Goal: Task Accomplishment & Management: Use online tool/utility

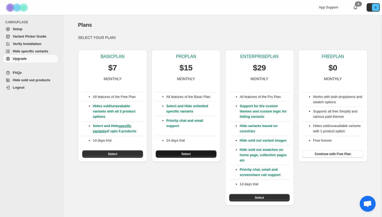
click at [177, 155] on button "Select" at bounding box center [186, 154] width 61 height 7
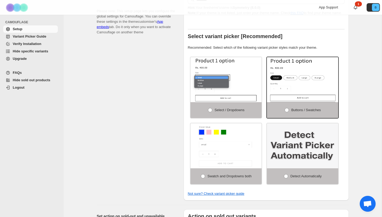
scroll to position [99, 0]
click at [209, 142] on img at bounding box center [242, 150] width 107 height 68
click at [202, 178] on span at bounding box center [203, 177] width 4 height 4
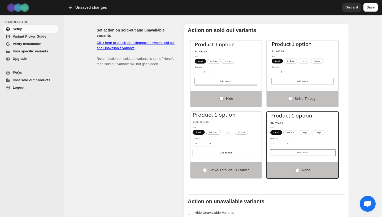
scroll to position [286, 0]
click at [204, 171] on span at bounding box center [205, 171] width 4 height 4
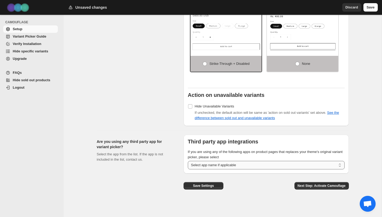
scroll to position [394, 0]
click at [303, 186] on span "Next Step: Activate Camouflage" at bounding box center [322, 186] width 48 height 4
select select "**********"
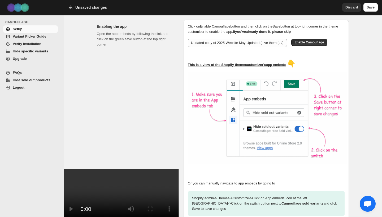
scroll to position [60, 0]
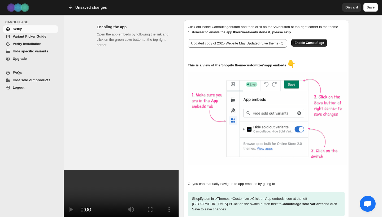
click at [324, 41] on span "Enable Camouflage" at bounding box center [308, 43] width 29 height 4
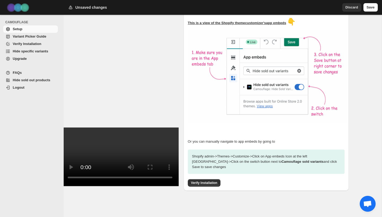
scroll to position [102, 0]
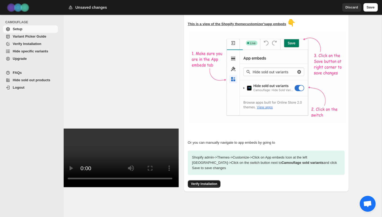
click at [216, 183] on span "Verify Installation" at bounding box center [204, 184] width 26 height 4
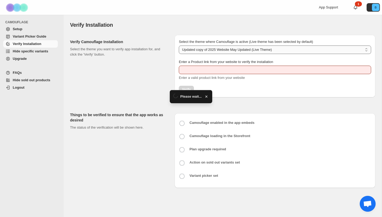
select select "**********"
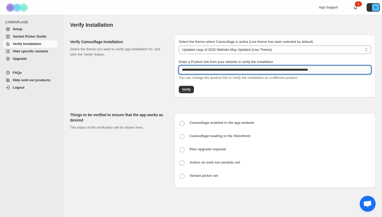
click at [218, 68] on input "**********" at bounding box center [275, 70] width 192 height 8
paste input "text"
type input "**********"
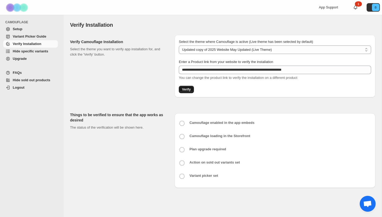
click at [190, 91] on span "Verify" at bounding box center [186, 90] width 9 height 4
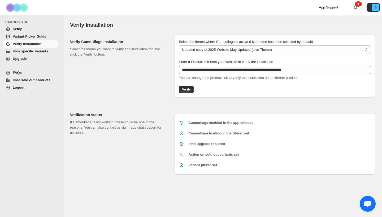
click at [36, 38] on span "Variant Picker Guide" at bounding box center [29, 36] width 33 height 4
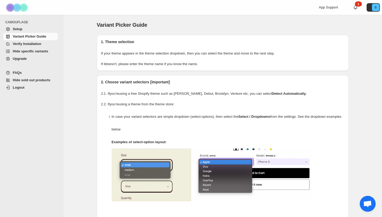
click at [41, 31] on span "Setup" at bounding box center [35, 29] width 44 height 5
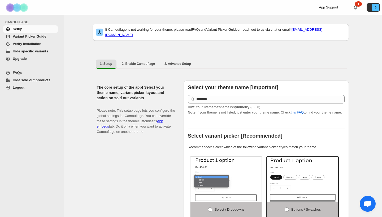
click at [25, 53] on span "Hide specific variants" at bounding box center [31, 51] width 36 height 4
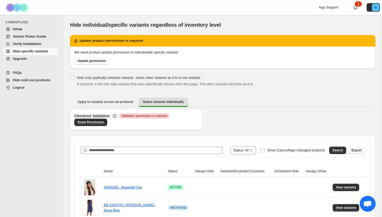
click at [28, 45] on span "Verify Installation" at bounding box center [27, 44] width 29 height 4
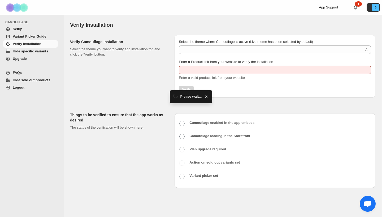
click at [29, 38] on span "Variant Picker Guide" at bounding box center [29, 36] width 33 height 4
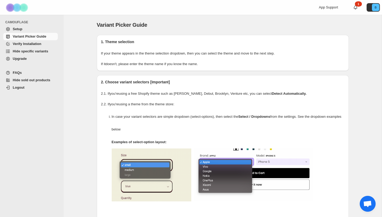
click at [36, 82] on span "Hide sold out products" at bounding box center [32, 80] width 38 height 4
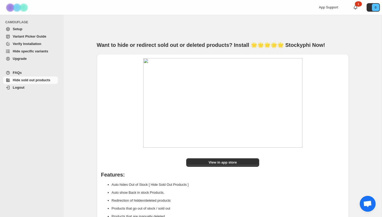
click at [16, 27] on span "Setup" at bounding box center [18, 29] width 10 height 4
